Goal: Contribute content

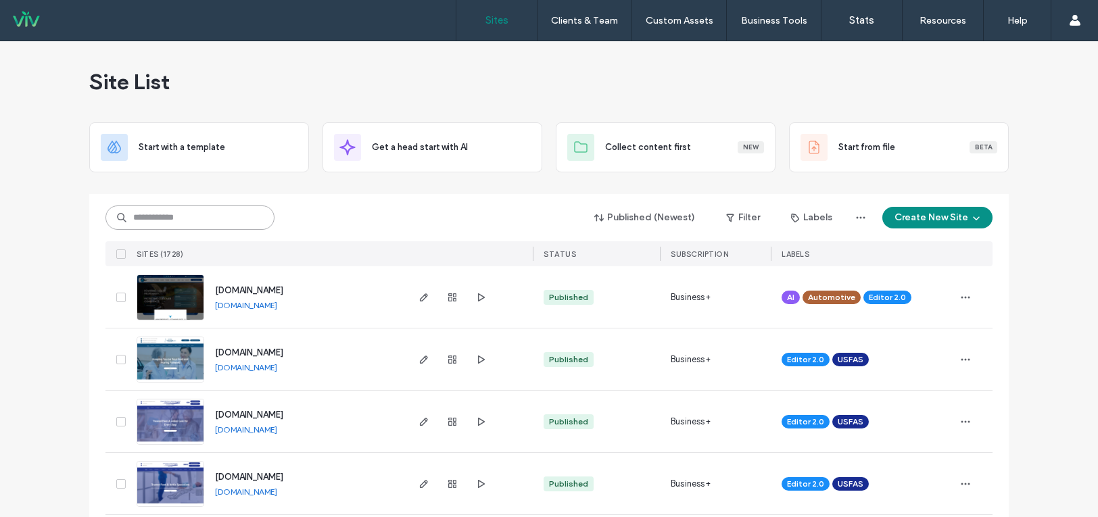
drag, startPoint x: 0, startPoint y: 0, endPoint x: 228, endPoint y: 212, distance: 311.8
click at [228, 212] on input at bounding box center [189, 217] width 169 height 24
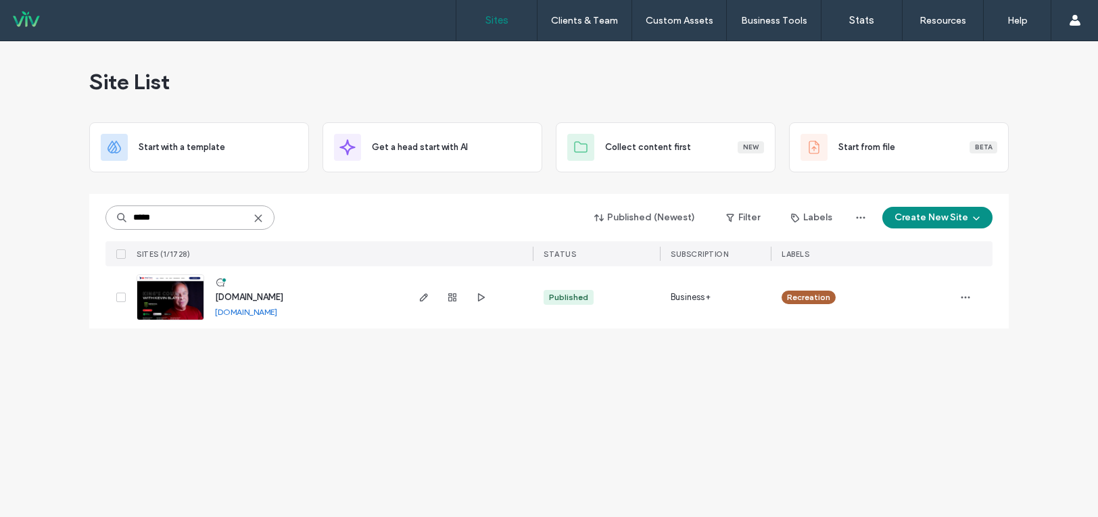
type input "*****"
click at [167, 305] on img at bounding box center [170, 321] width 66 height 92
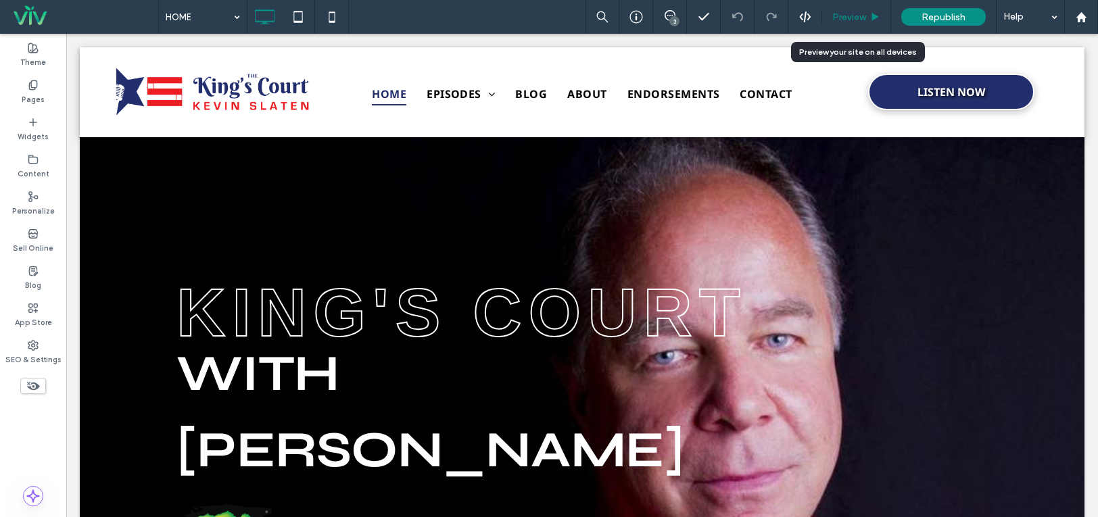
click at [871, 12] on icon at bounding box center [875, 17] width 10 height 10
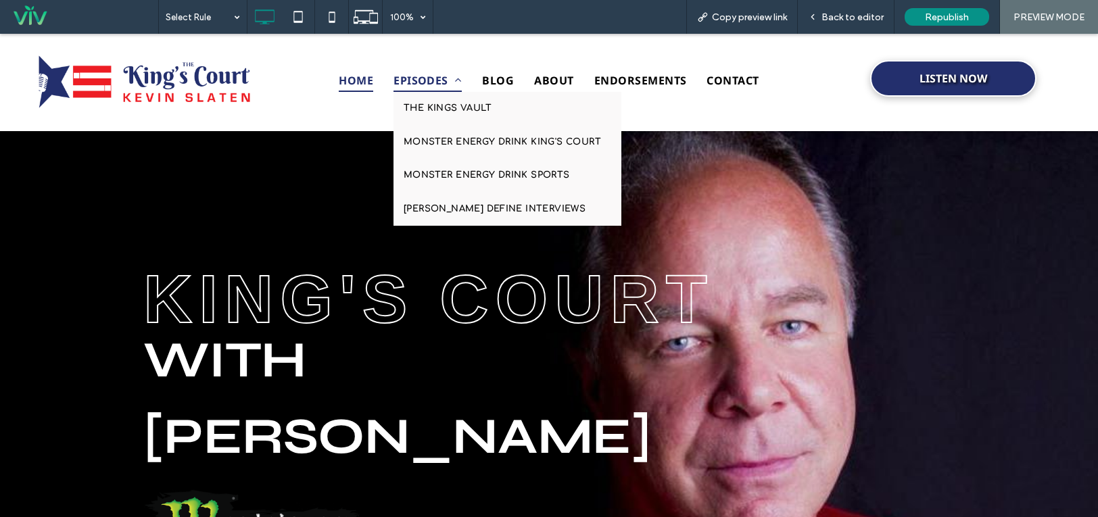
click at [426, 76] on span "EPISODES" at bounding box center [427, 80] width 68 height 23
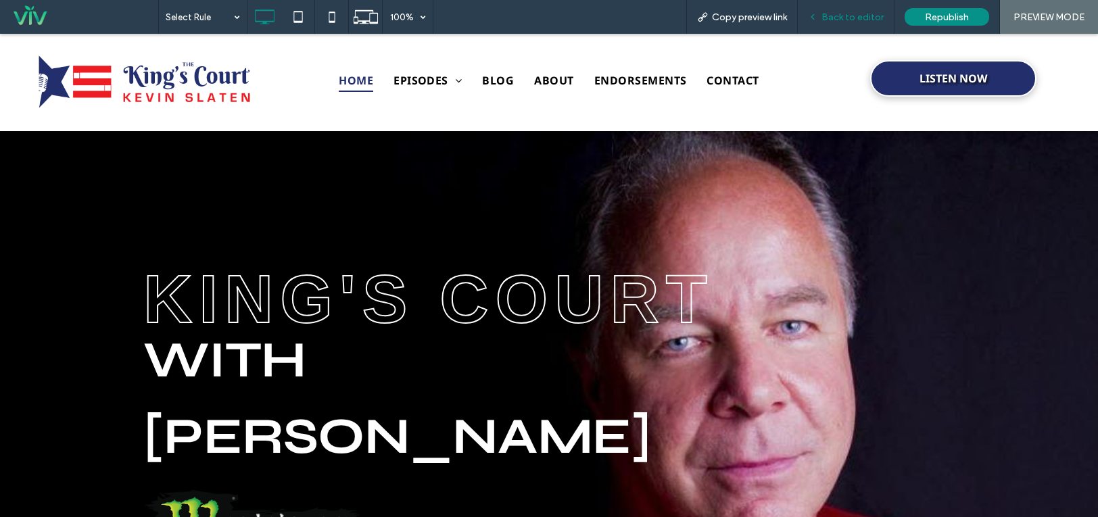
click at [845, 14] on span "Back to editor" at bounding box center [852, 16] width 62 height 11
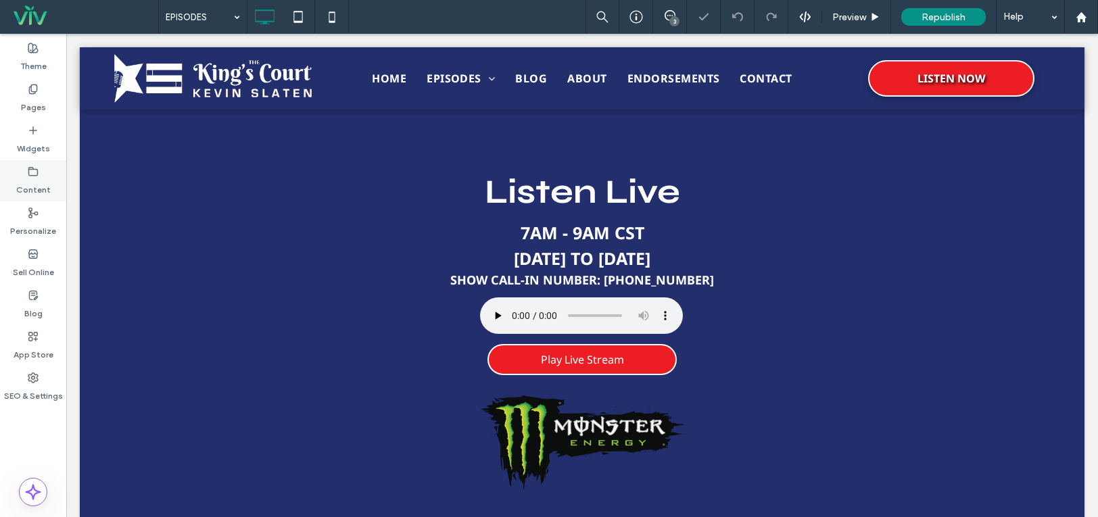
scroll to position [237, 0]
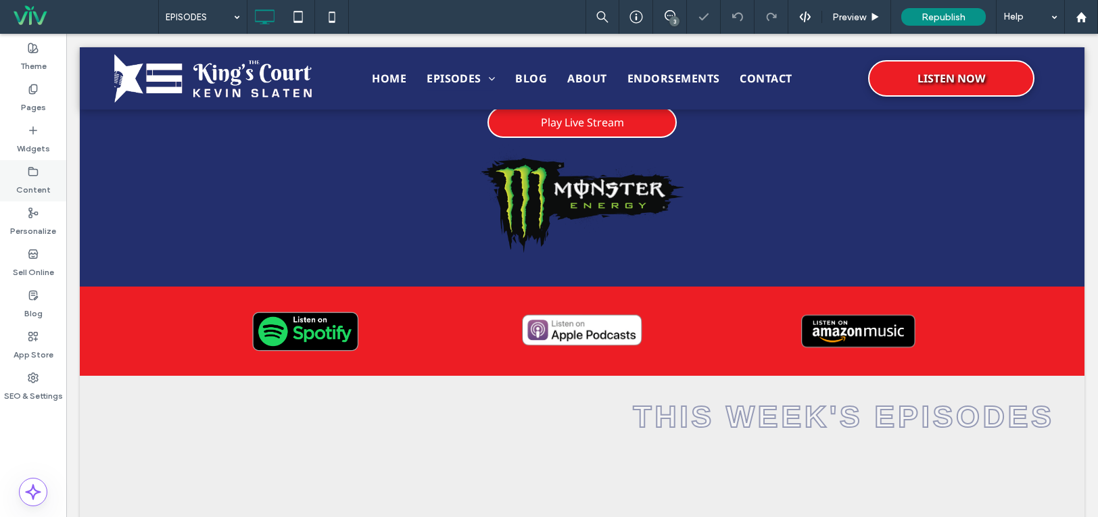
click at [8, 174] on div "Content" at bounding box center [33, 180] width 66 height 41
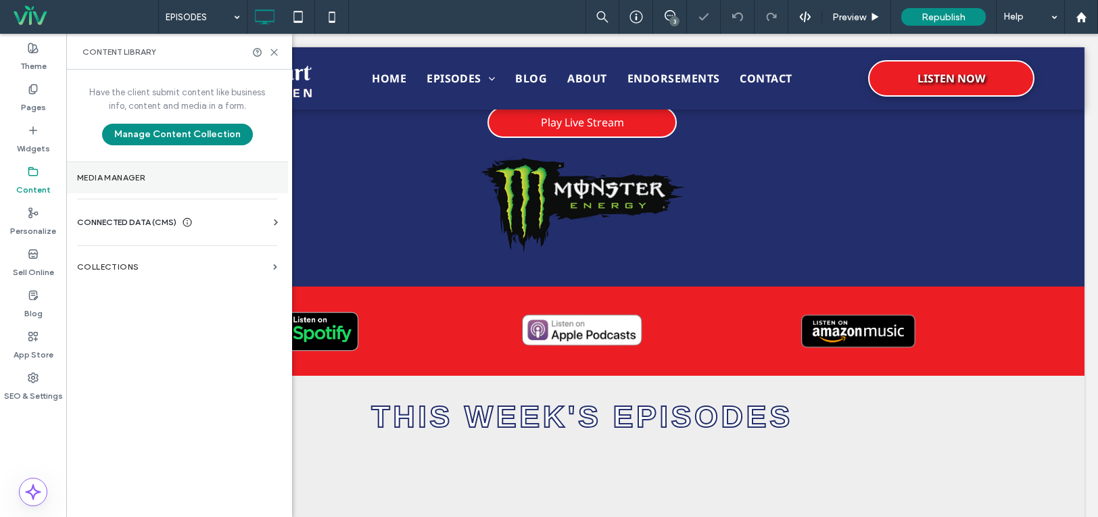
click at [156, 174] on label "Media Manager" at bounding box center [177, 177] width 200 height 9
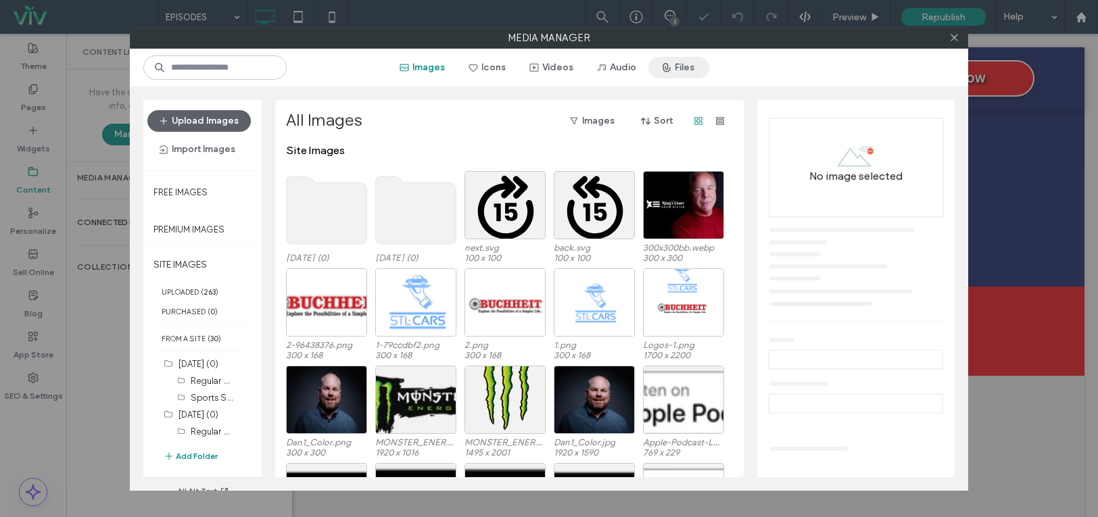
click at [681, 68] on button "Files" at bounding box center [678, 68] width 61 height 22
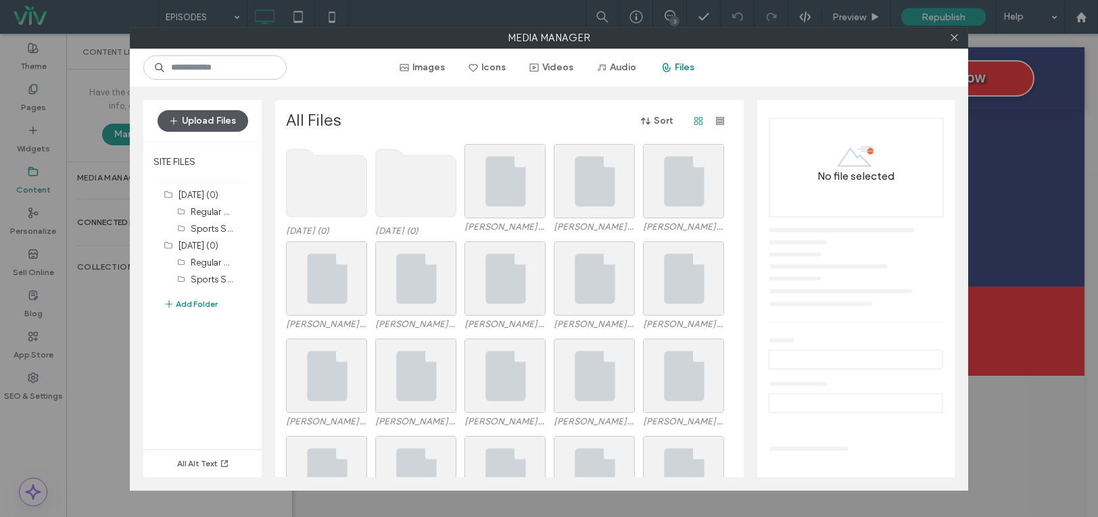
click at [215, 126] on button "Upload Files" at bounding box center [202, 121] width 91 height 22
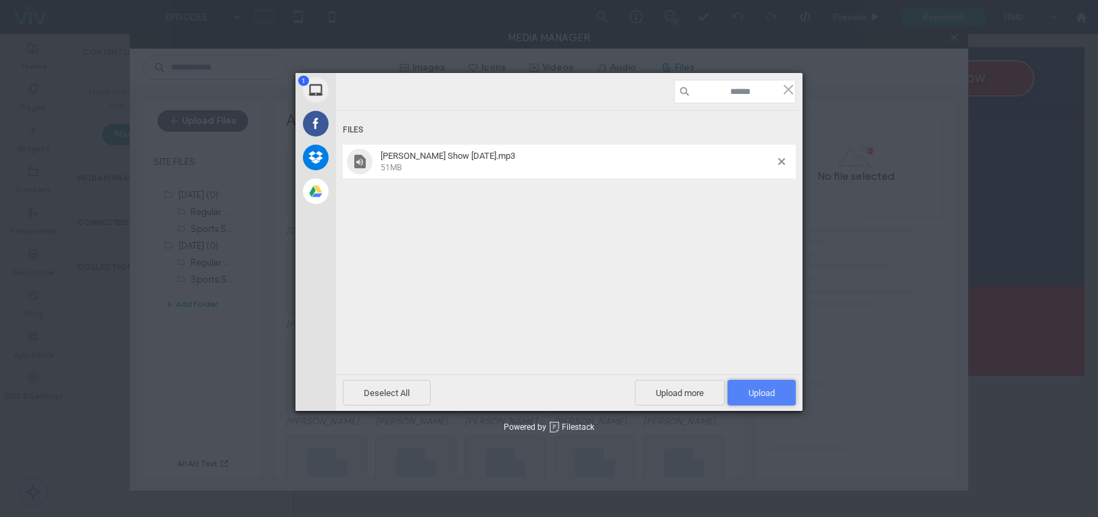
click at [737, 389] on span "Upload 1" at bounding box center [761, 393] width 68 height 26
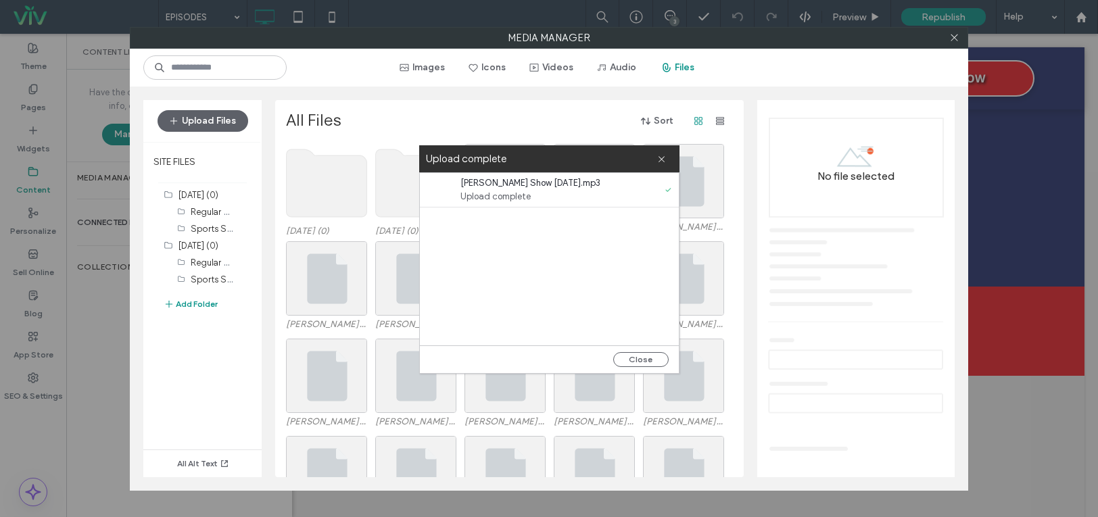
click at [666, 157] on div "Upload complete" at bounding box center [549, 158] width 260 height 27
click at [662, 155] on icon at bounding box center [661, 159] width 9 height 9
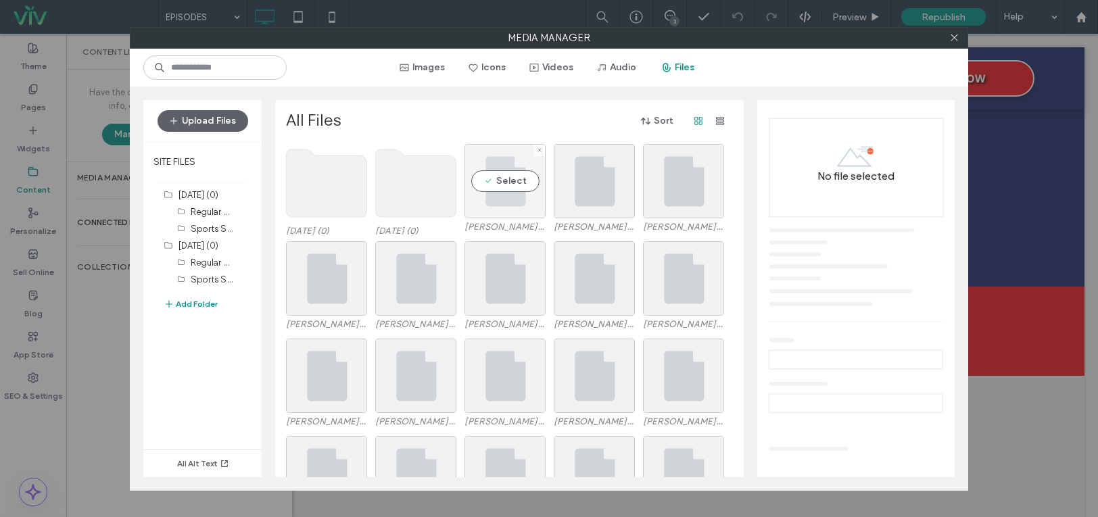
click at [541, 168] on div "Select" at bounding box center [504, 181] width 81 height 74
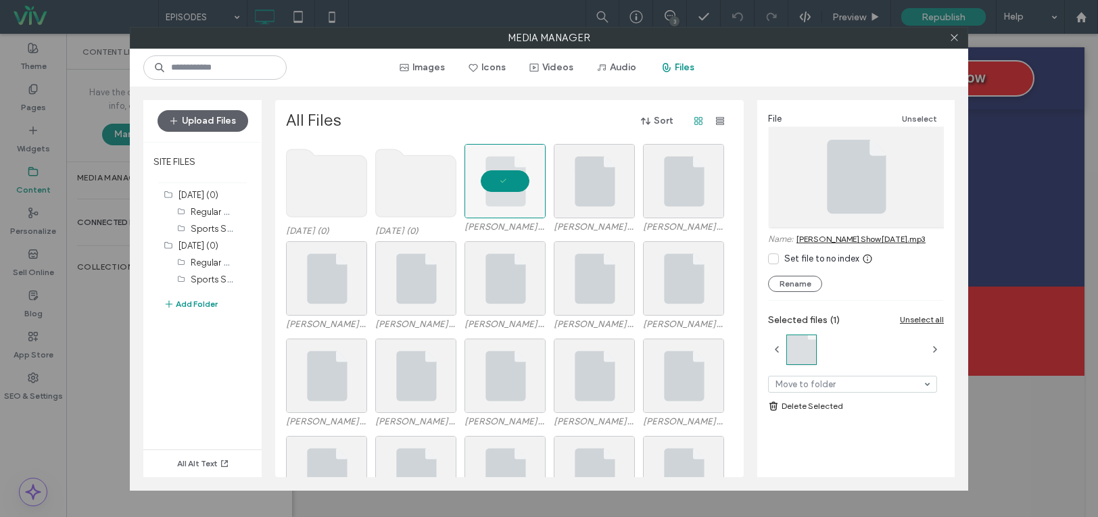
click at [851, 239] on link "Slaten Show 10-15-25.mp3" at bounding box center [860, 239] width 129 height 10
click at [956, 36] on use at bounding box center [953, 37] width 7 height 7
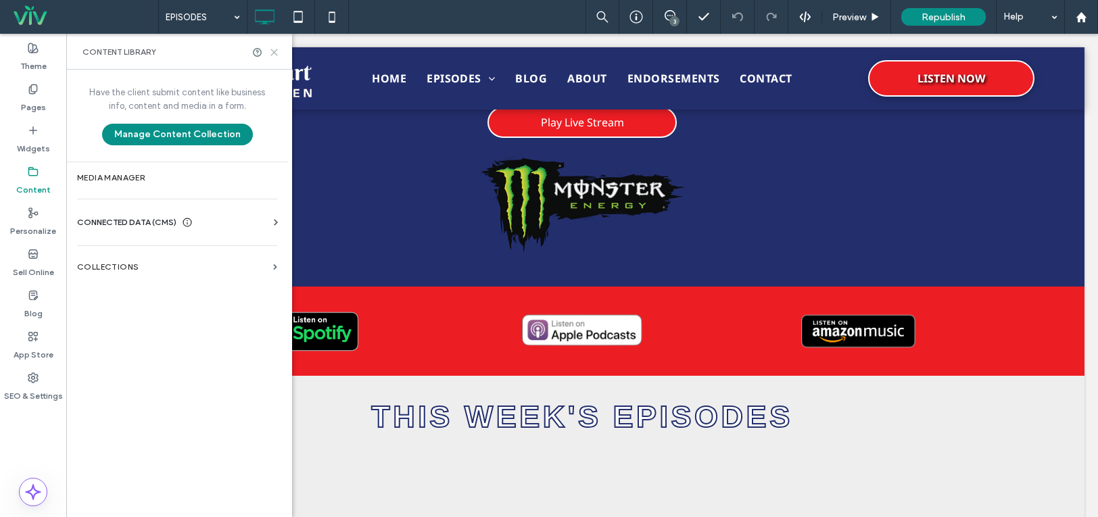
click at [272, 56] on icon at bounding box center [274, 52] width 10 height 10
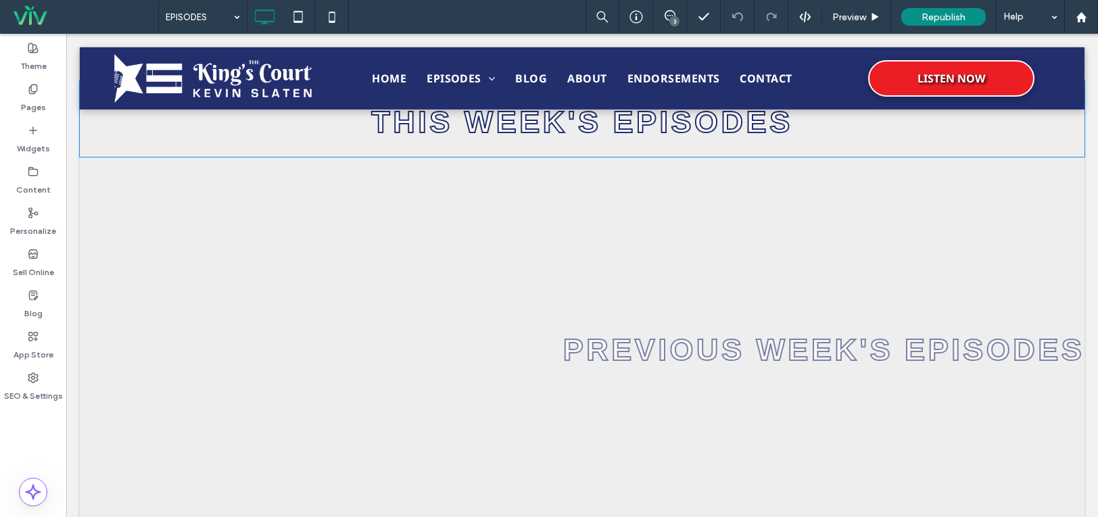
scroll to position [508, 0]
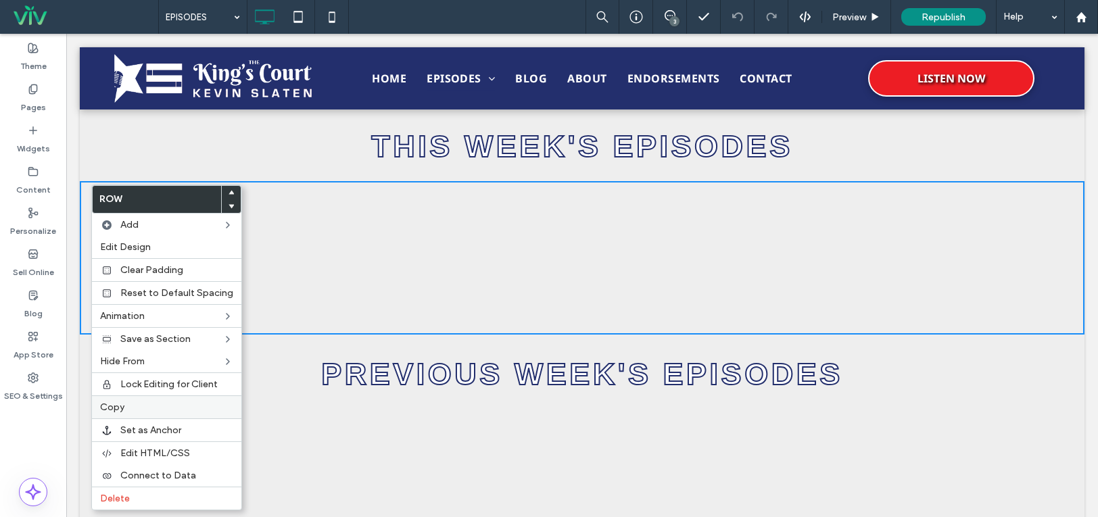
click at [129, 403] on label "Copy" at bounding box center [166, 406] width 133 height 11
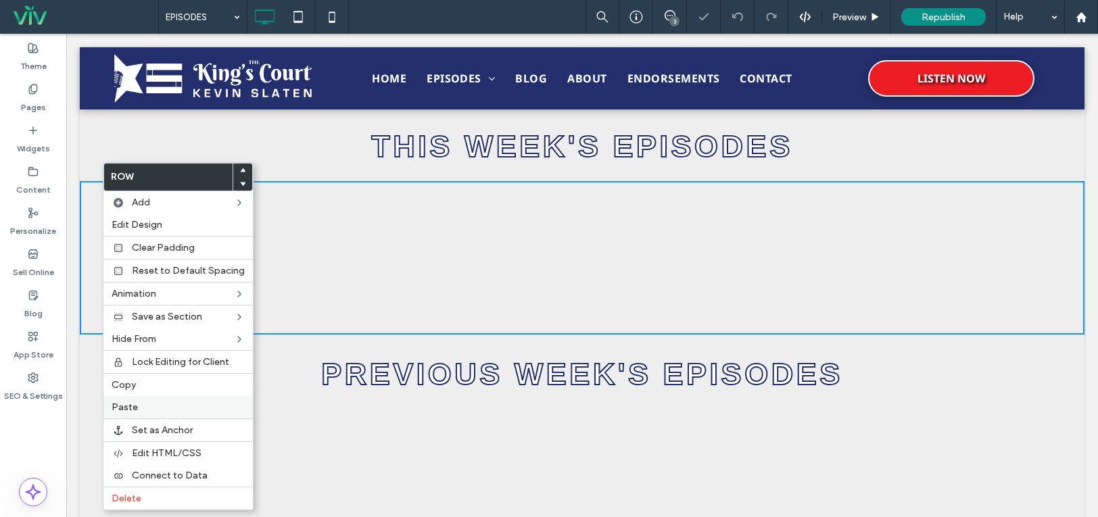
click at [130, 408] on span "Paste" at bounding box center [125, 406] width 26 height 11
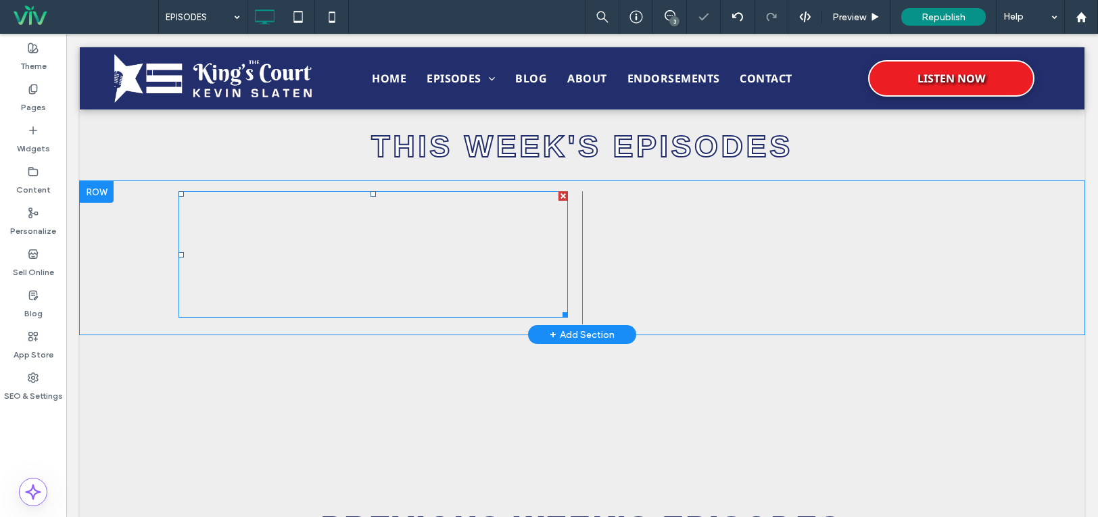
click at [559, 197] on div at bounding box center [562, 195] width 9 height 9
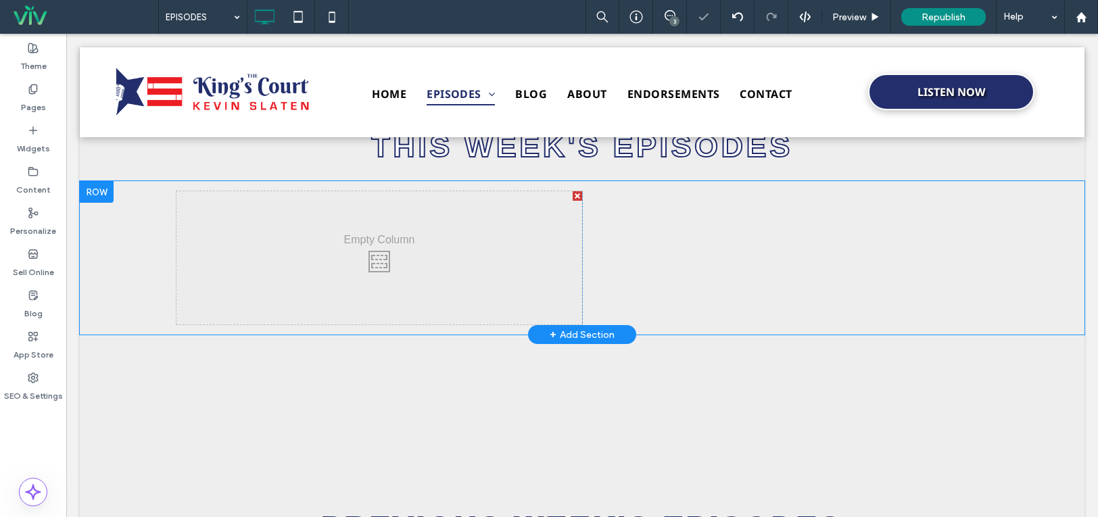
click at [572, 193] on div at bounding box center [576, 195] width 9 height 9
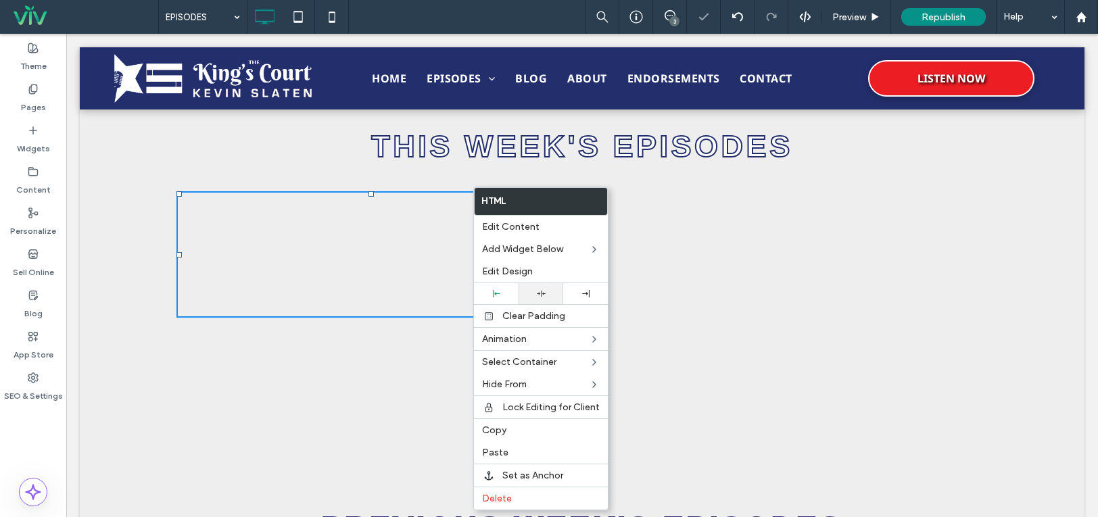
click at [544, 303] on div at bounding box center [540, 293] width 45 height 21
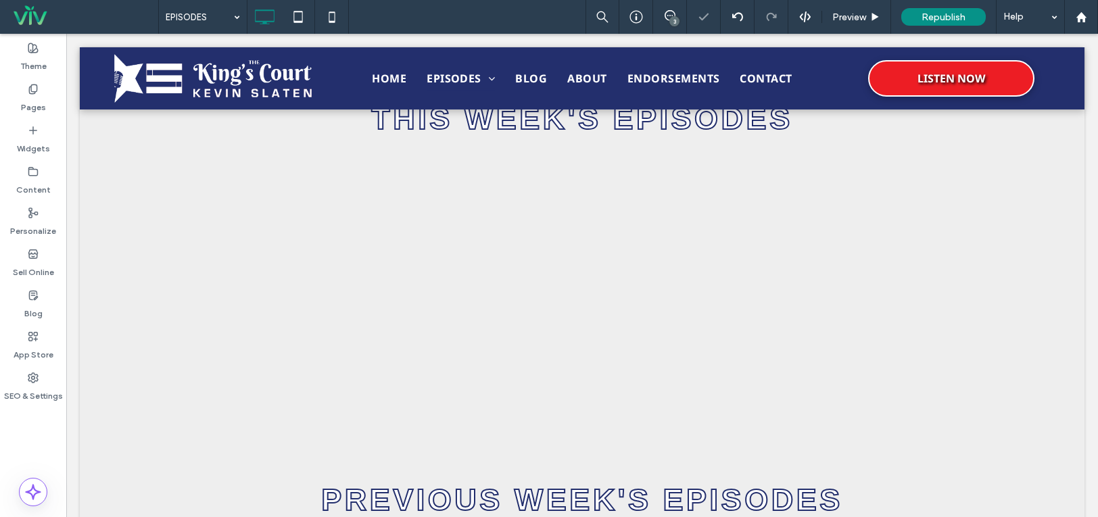
scroll to position [508, 0]
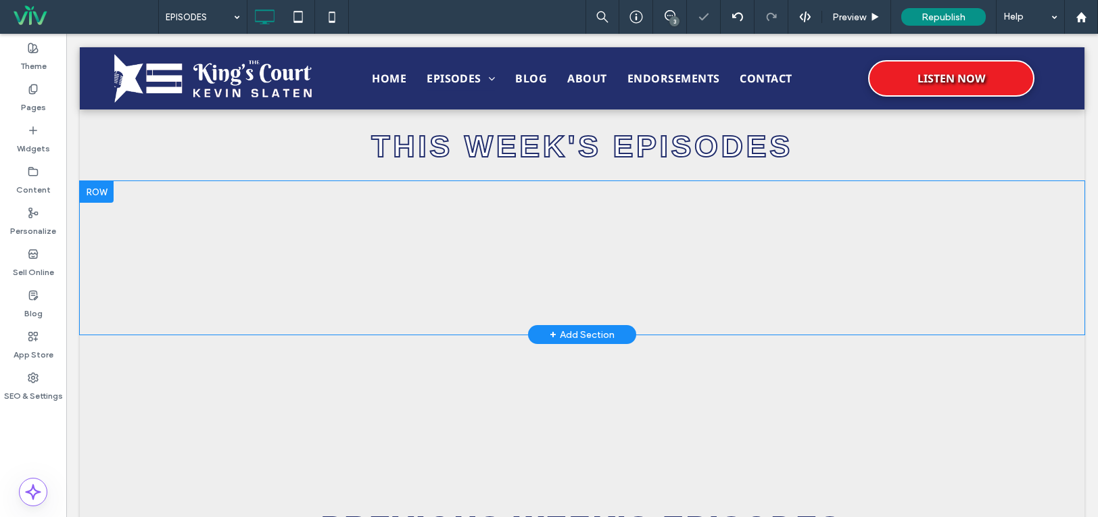
click at [369, 282] on div "https://irp.cdn-website.com/e4f27ade/files/uploaded/Slaten+Show+10-13-25.mp3 Oc…" at bounding box center [581, 257] width 811 height 133
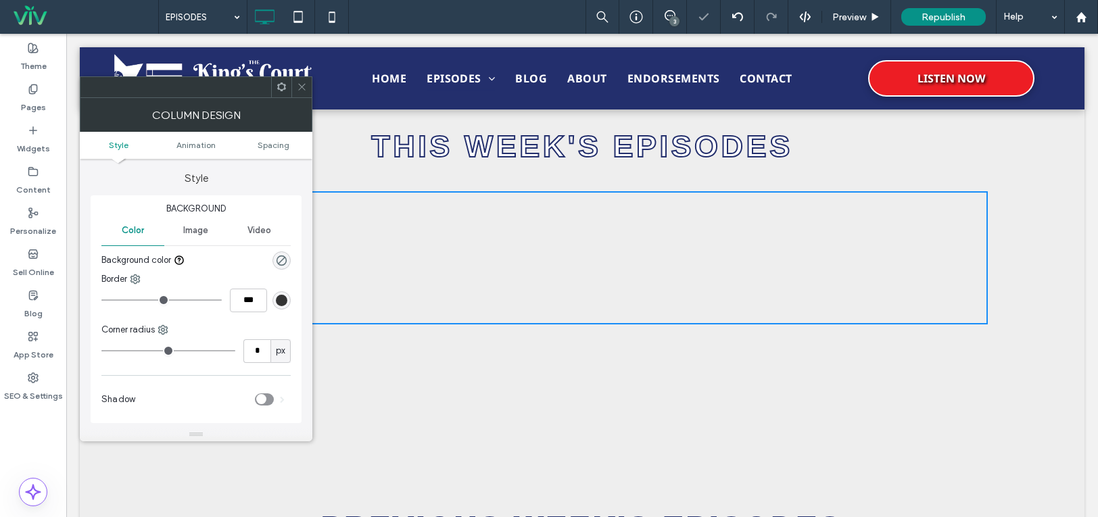
click at [300, 89] on use at bounding box center [301, 87] width 7 height 7
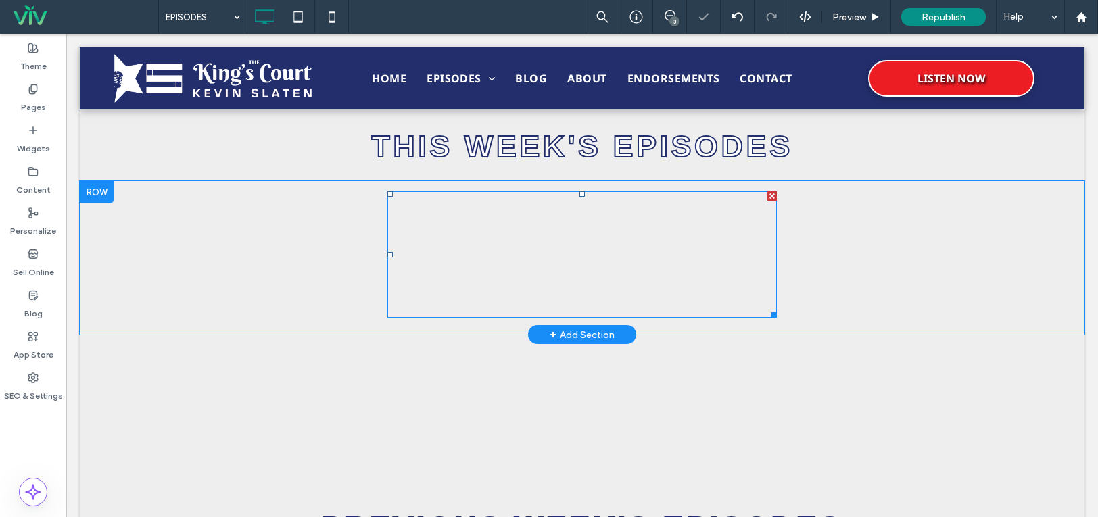
click at [561, 271] on span at bounding box center [581, 254] width 389 height 126
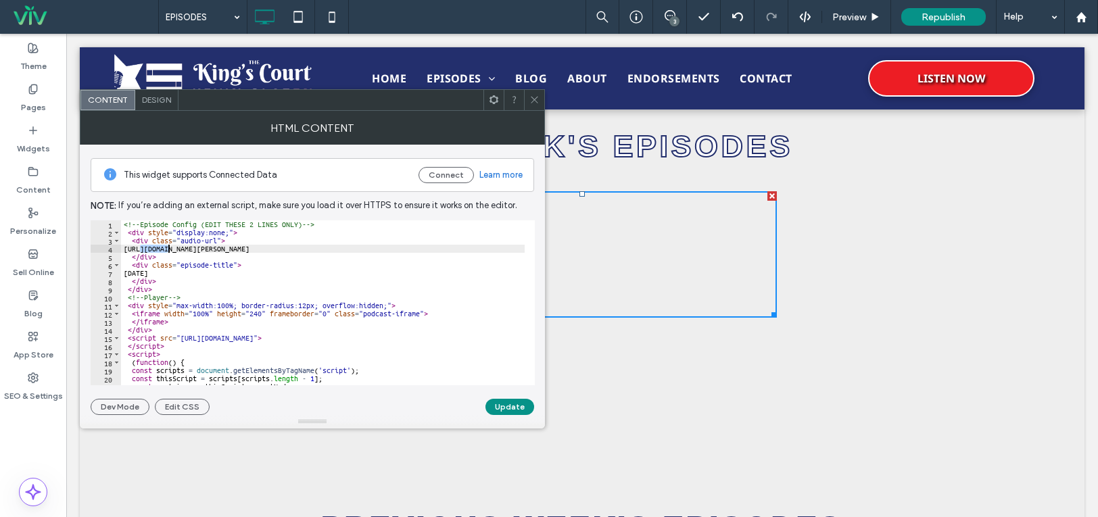
drag, startPoint x: 138, startPoint y: 248, endPoint x: 168, endPoint y: 251, distance: 30.5
click at [168, 251] on div "<!-- Episode Config (EDIT THESE 2 LINES ONLY) --> < div style = "display:none;"…" at bounding box center [322, 310] width 403 height 181
drag, startPoint x: 136, startPoint y: 248, endPoint x: 446, endPoint y: 246, distance: 310.2
click at [446, 246] on div "<!-- Episode Config (EDIT THESE 2 LINES ONLY) --> < div style = "display:none;"…" at bounding box center [322, 310] width 403 height 181
paste textarea "Cursor at row 4"
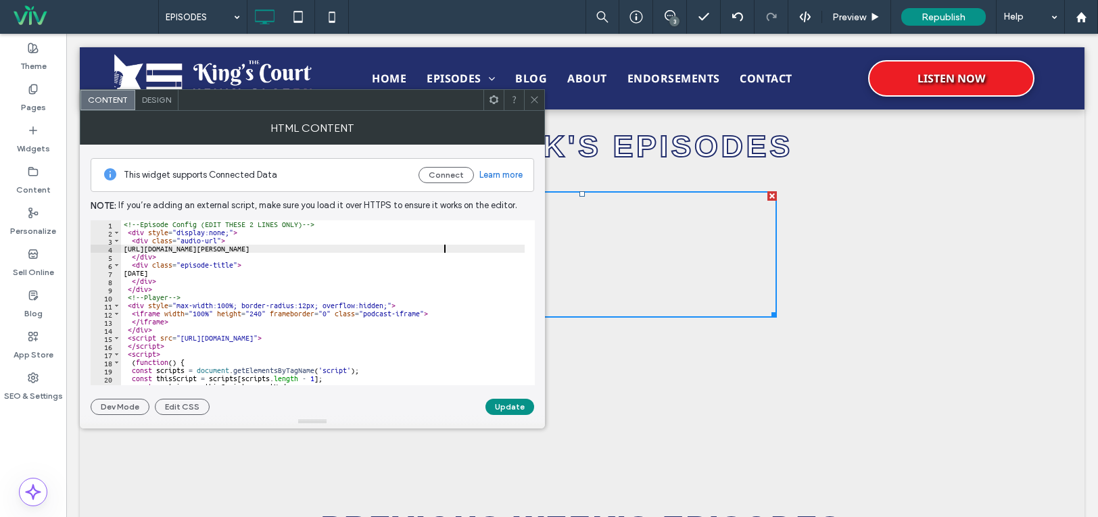
click at [175, 270] on div "<!-- Episode Config (EDIT THESE 2 LINES ONLY) --> < div style = "display:none;"…" at bounding box center [322, 310] width 403 height 181
type textarea "**********"
click at [500, 401] on button "Update" at bounding box center [509, 407] width 49 height 16
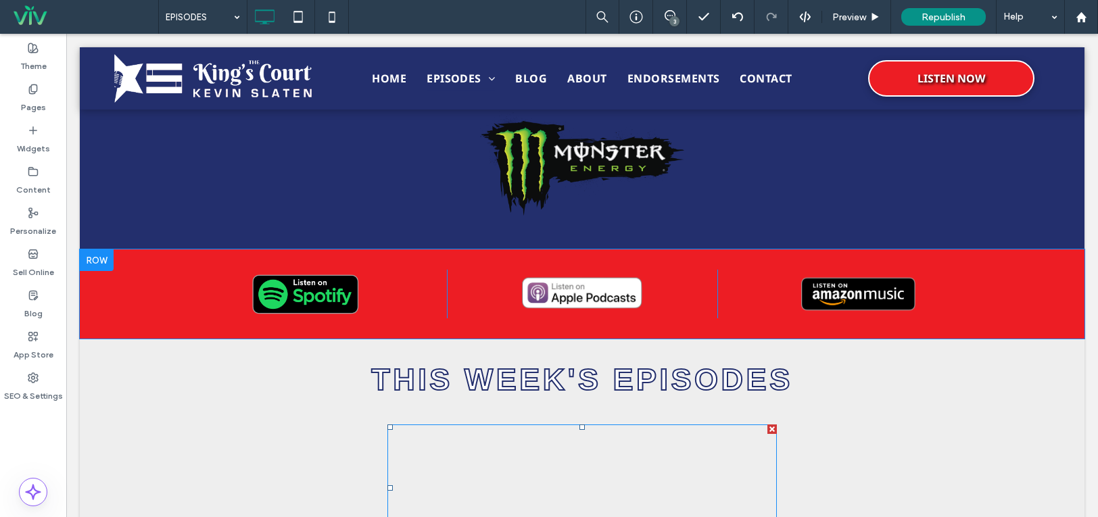
scroll to position [270, 0]
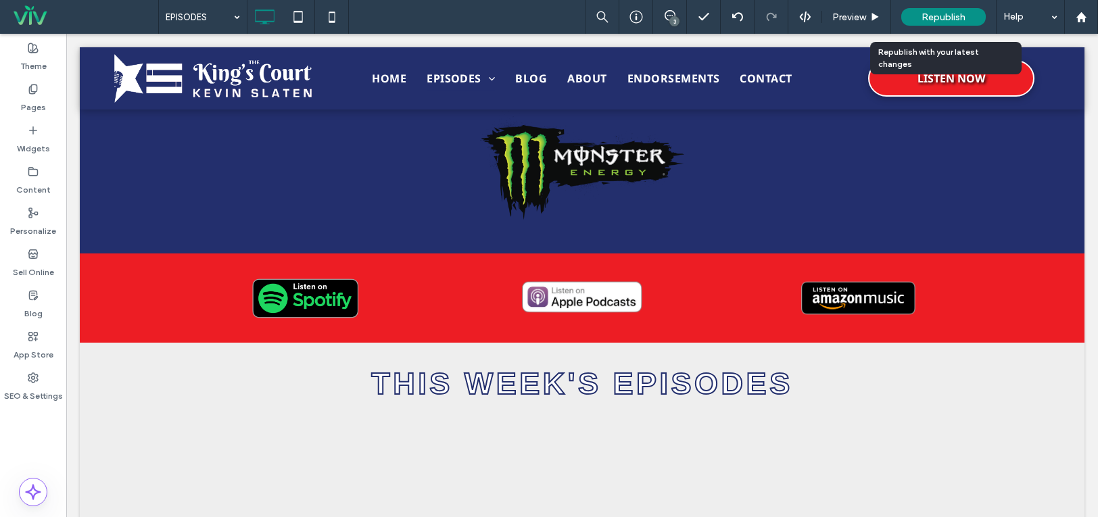
click at [941, 11] on span "Republish" at bounding box center [943, 16] width 44 height 11
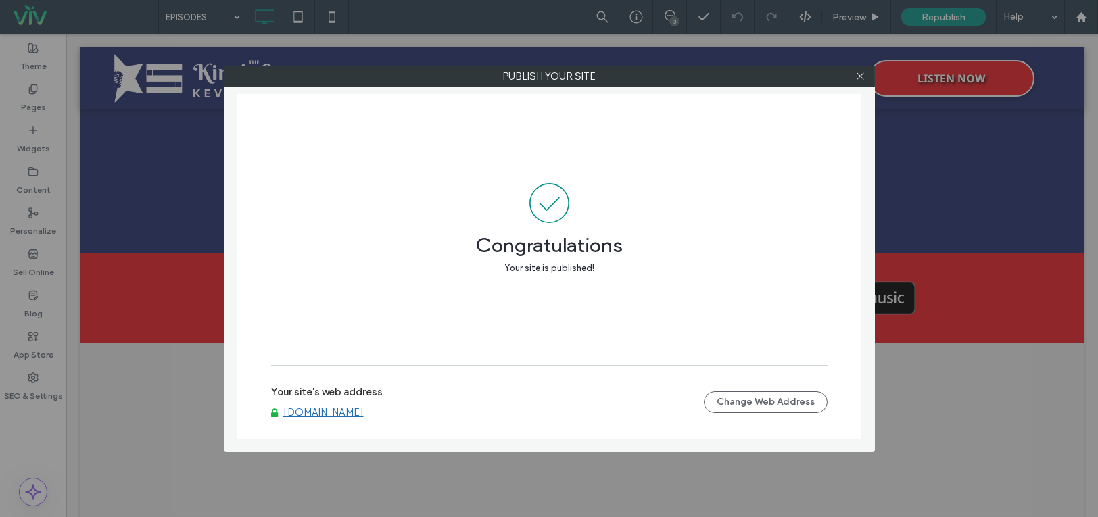
click at [869, 76] on div at bounding box center [860, 76] width 20 height 20
click at [860, 72] on icon at bounding box center [860, 76] width 10 height 10
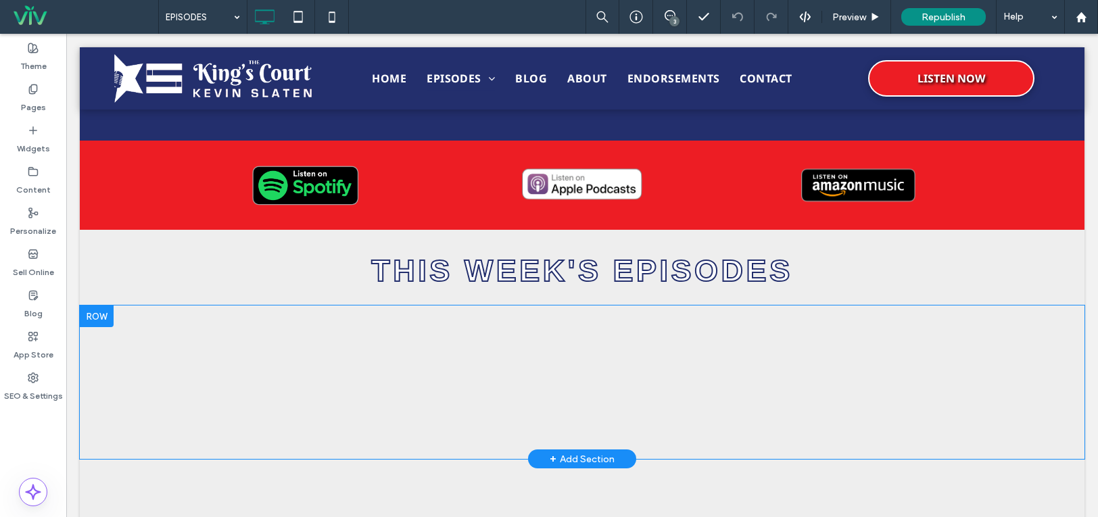
scroll to position [541, 0]
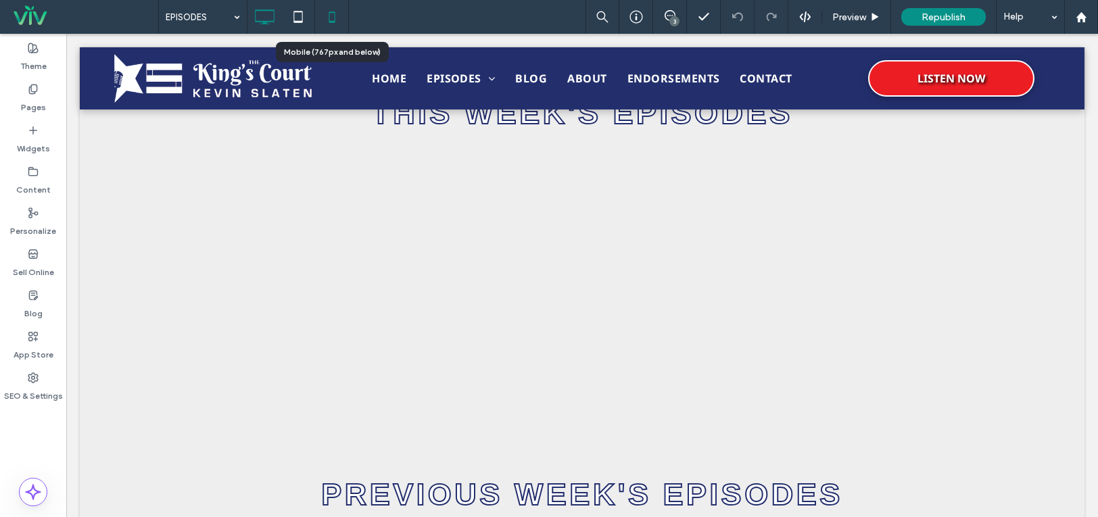
click at [331, 17] on icon at bounding box center [331, 16] width 27 height 27
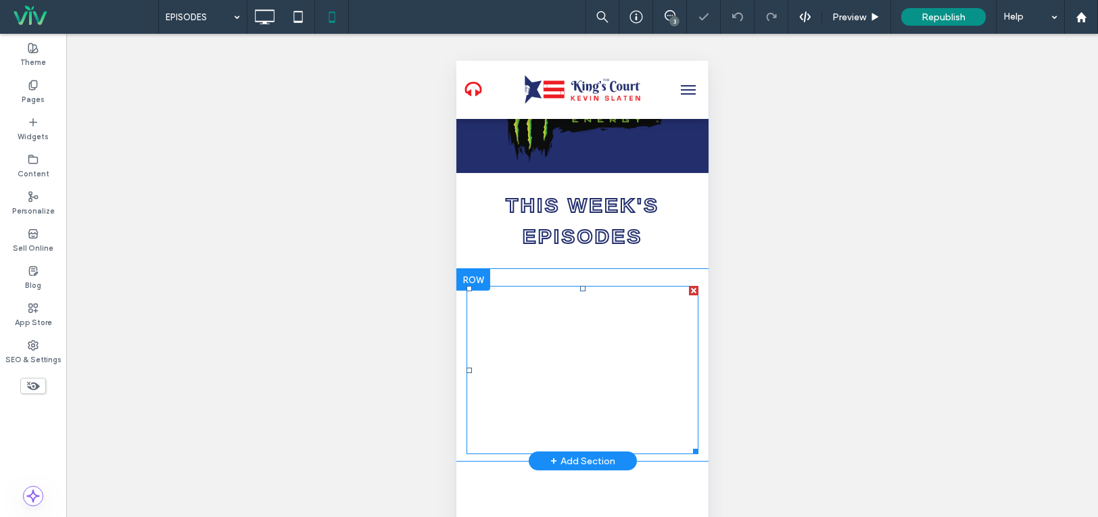
scroll to position [405, 0]
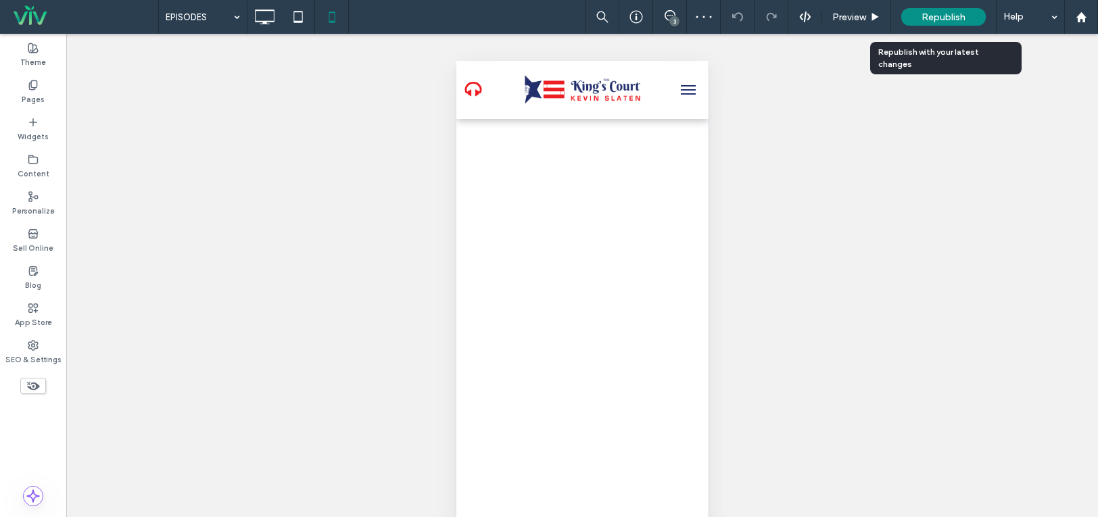
click at [933, 16] on span "Republish" at bounding box center [943, 16] width 44 height 11
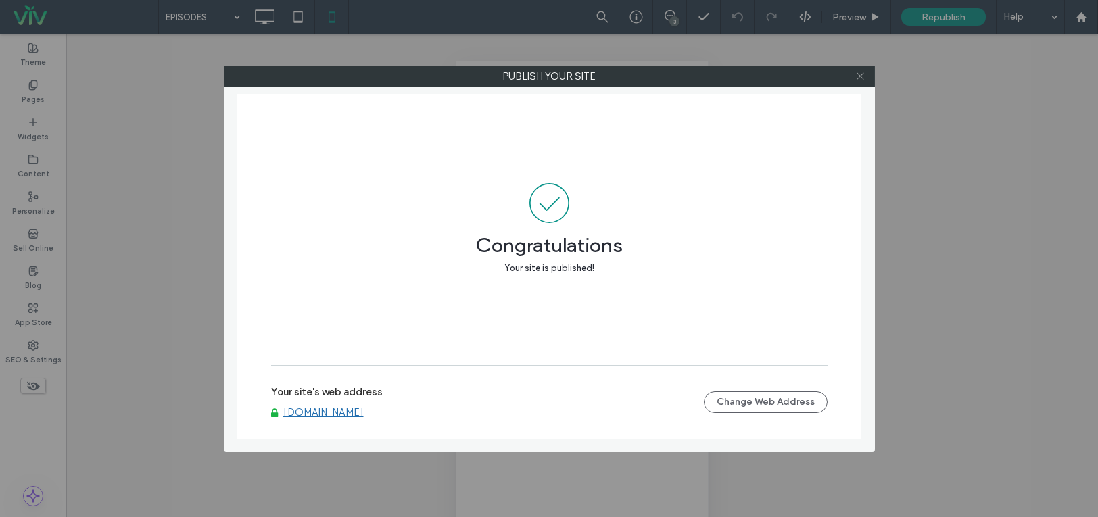
click at [863, 73] on use at bounding box center [859, 76] width 7 height 7
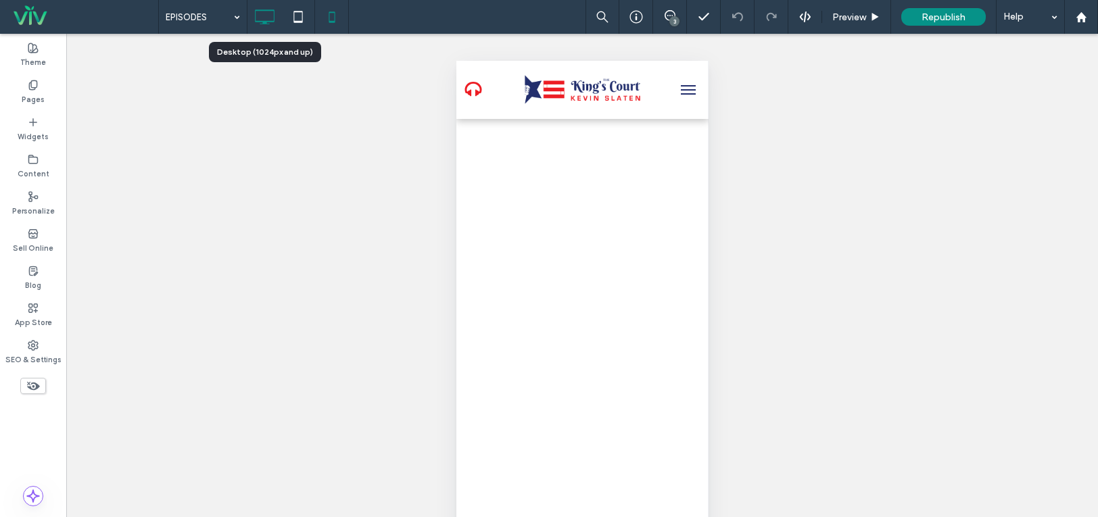
click at [256, 20] on icon at bounding box center [264, 16] width 27 height 27
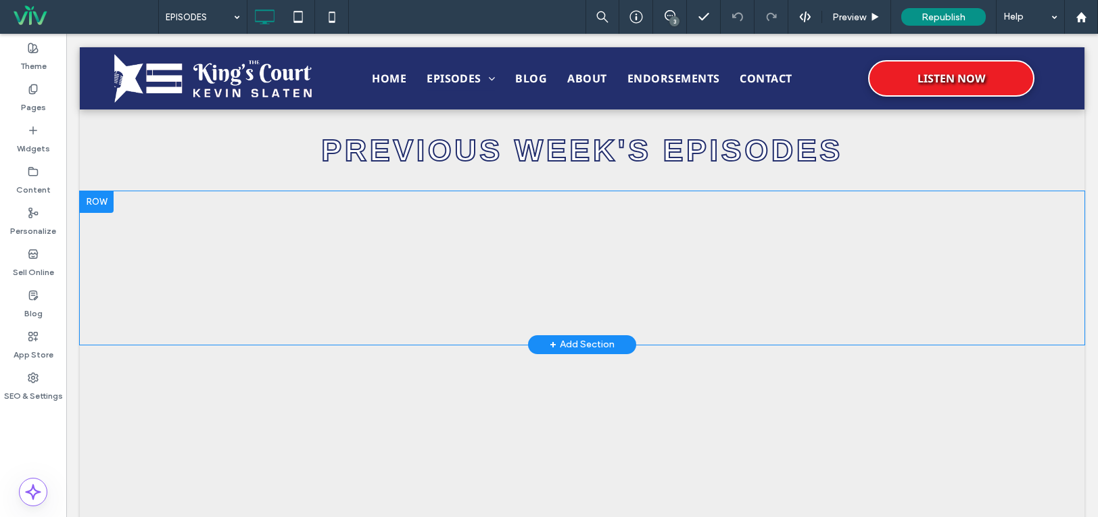
scroll to position [879, 0]
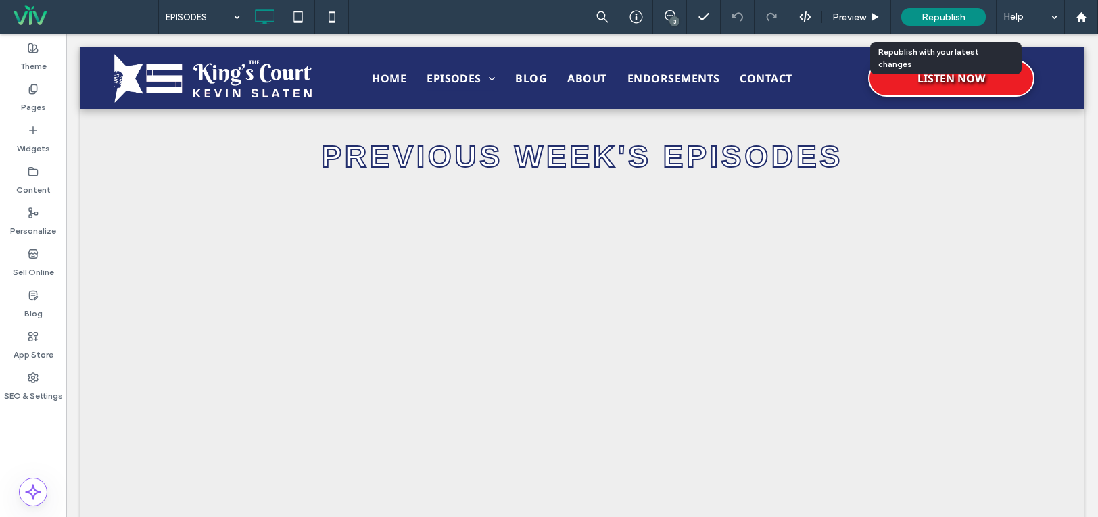
click at [929, 18] on span "Republish" at bounding box center [943, 16] width 44 height 11
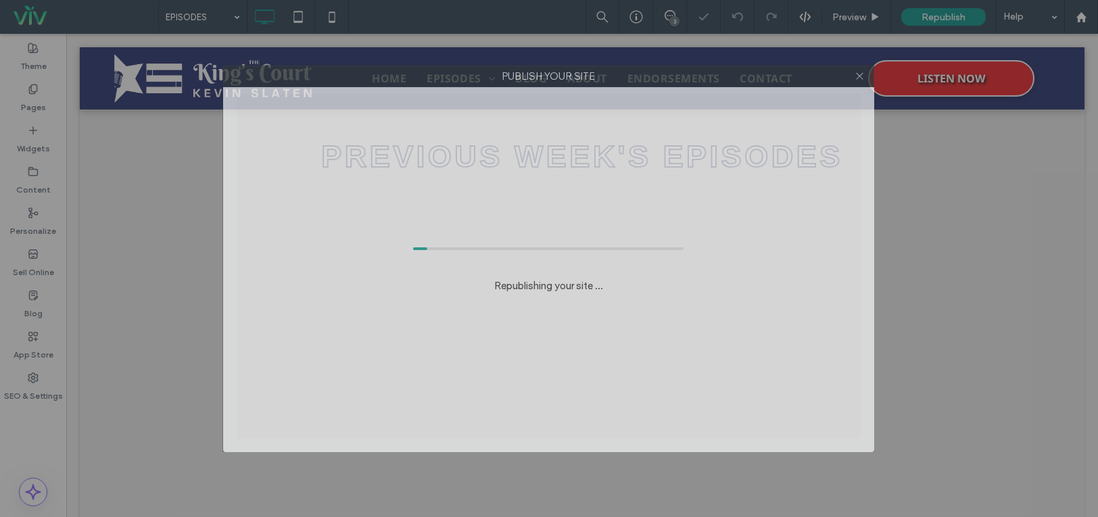
click at [743, 81] on label "Publish your site" at bounding box center [548, 76] width 649 height 20
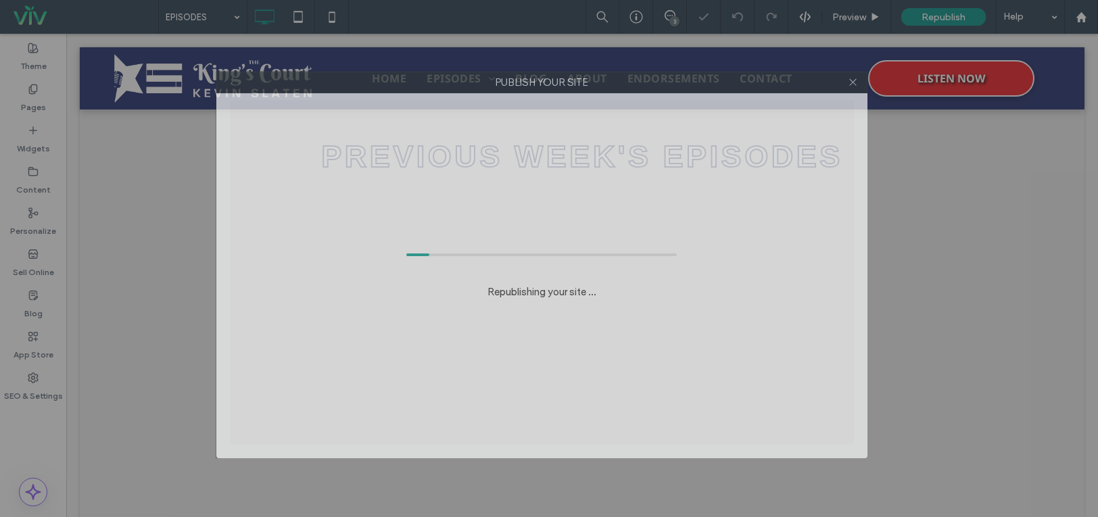
drag, startPoint x: 741, startPoint y: 81, endPoint x: 735, endPoint y: 87, distance: 9.1
click at [735, 87] on label "Publish your site" at bounding box center [541, 82] width 649 height 20
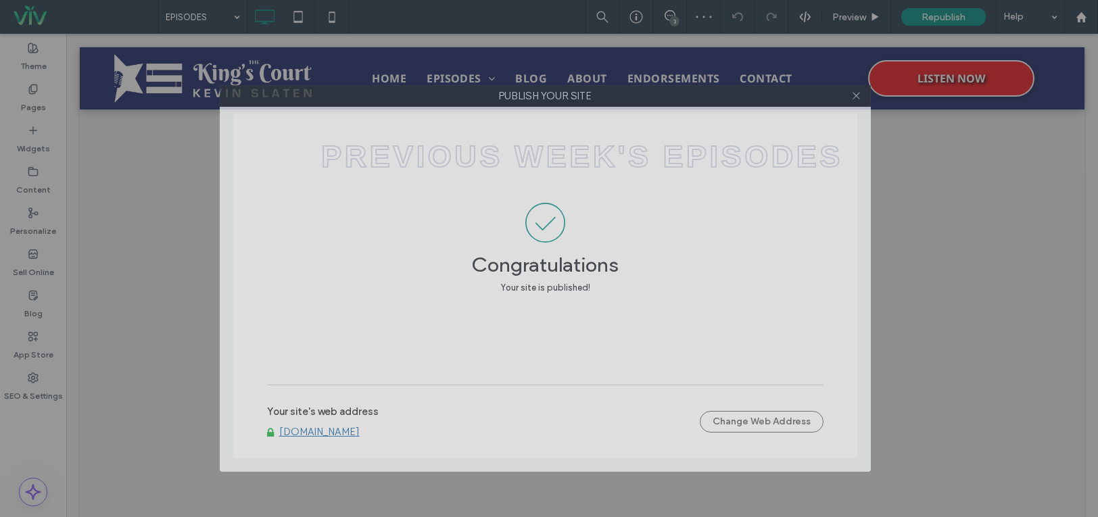
drag, startPoint x: 735, startPoint y: 87, endPoint x: 739, endPoint y: 101, distance: 14.1
click at [739, 101] on label "Publish your site" at bounding box center [544, 96] width 649 height 20
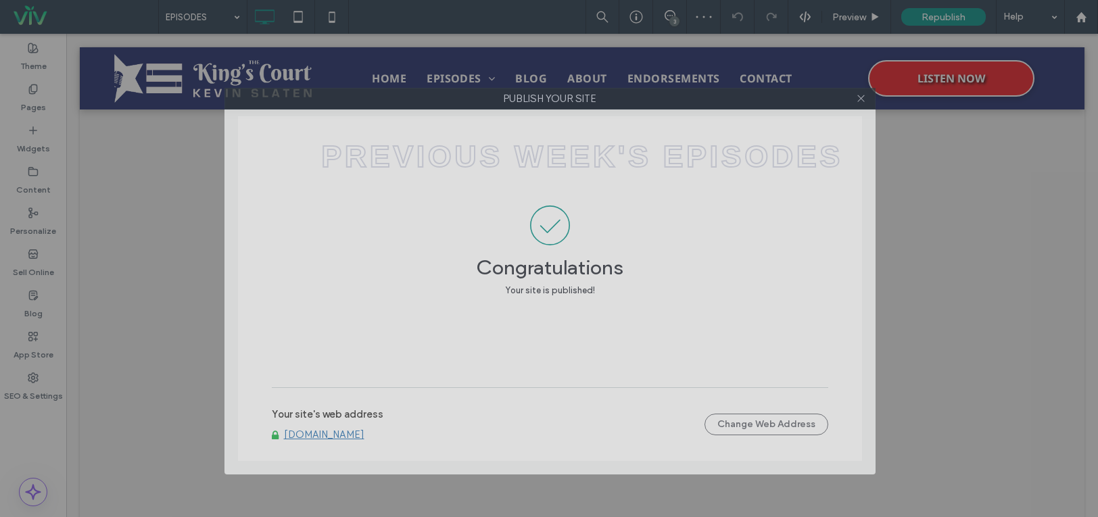
click at [742, 103] on label "Publish your site" at bounding box center [549, 99] width 649 height 20
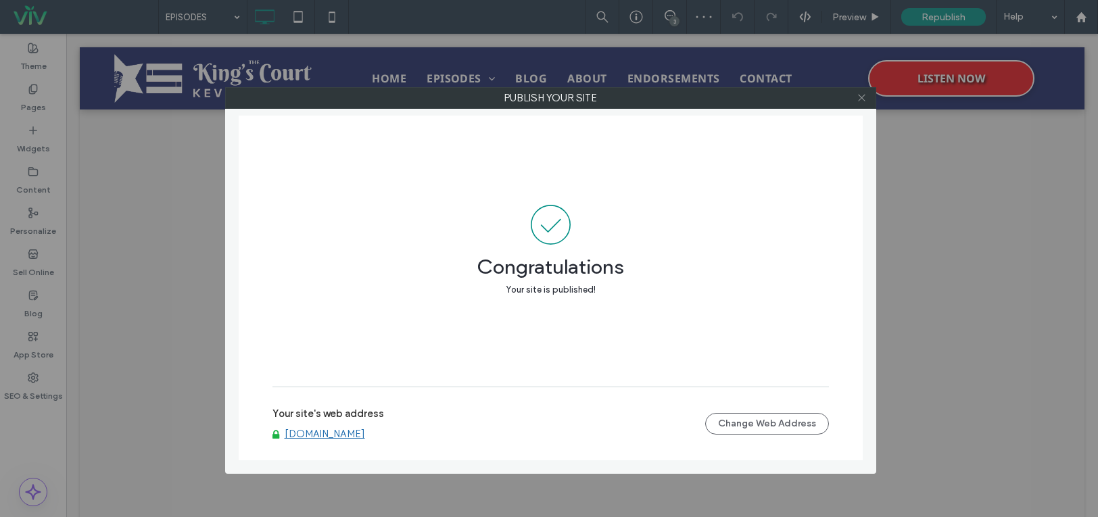
click at [860, 98] on icon at bounding box center [861, 98] width 10 height 10
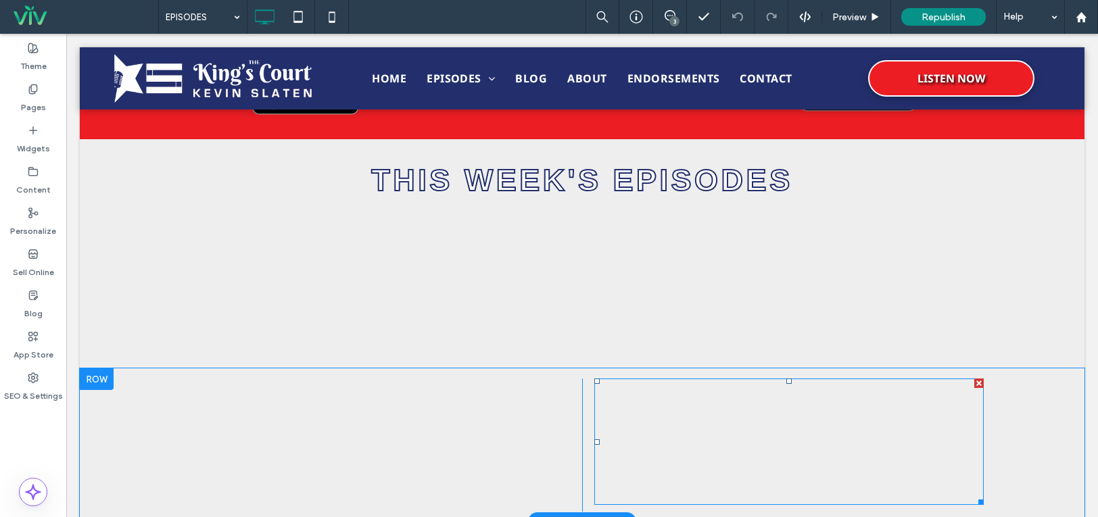
scroll to position [473, 0]
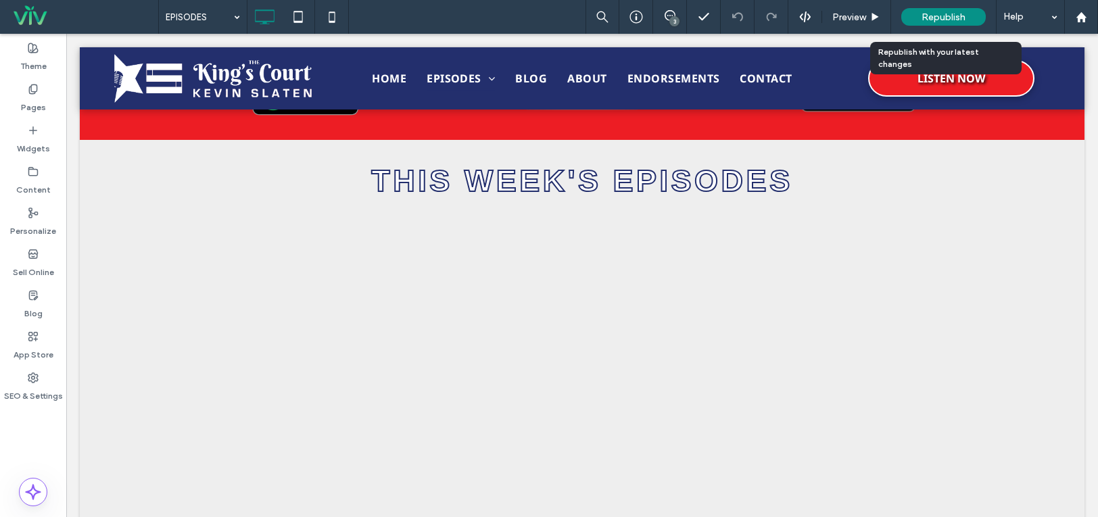
click at [954, 18] on span "Republish" at bounding box center [943, 16] width 44 height 11
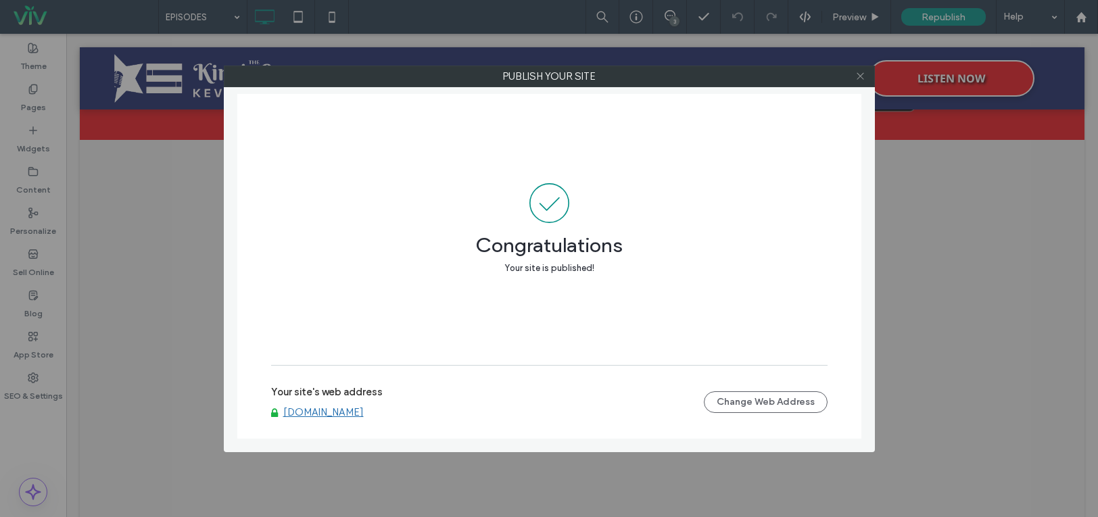
click at [858, 74] on use at bounding box center [859, 76] width 7 height 7
